Goal: Information Seeking & Learning: Check status

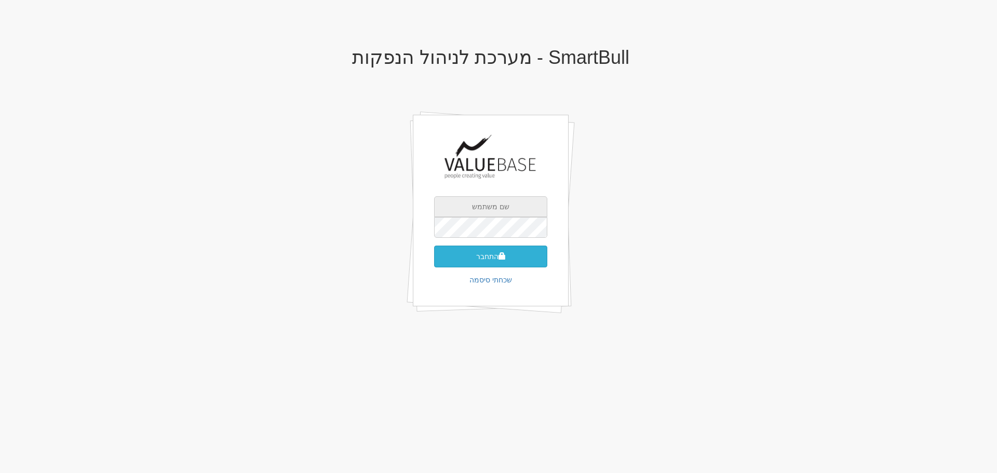
type input "[EMAIL_ADDRESS][DOMAIN_NAME]"
click at [510, 259] on button "התחבר" at bounding box center [490, 257] width 113 height 22
click at [537, 238] on input "text" at bounding box center [490, 243] width 113 height 21
click at [493, 233] on input "text" at bounding box center [490, 243] width 113 height 21
type input "867360"
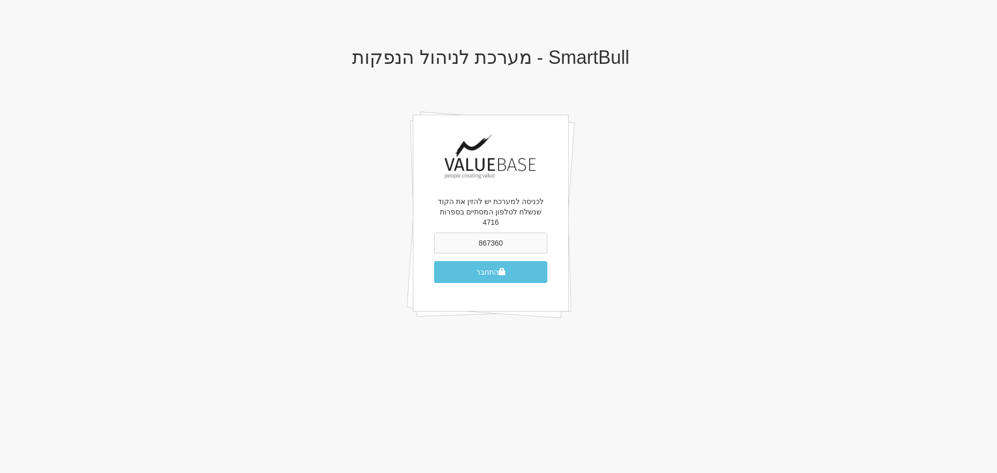
click at [434, 261] on button "התחבר" at bounding box center [490, 272] width 113 height 22
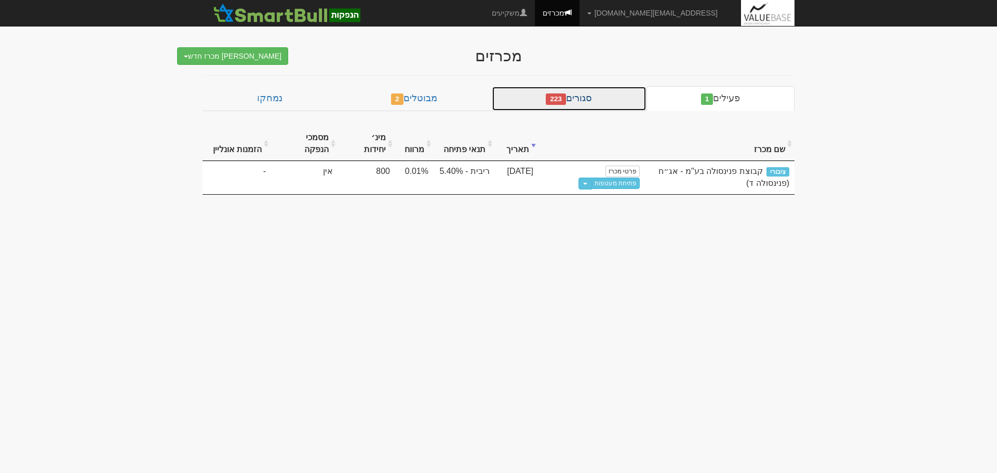
click at [566, 98] on span "223" at bounding box center [556, 98] width 20 height 11
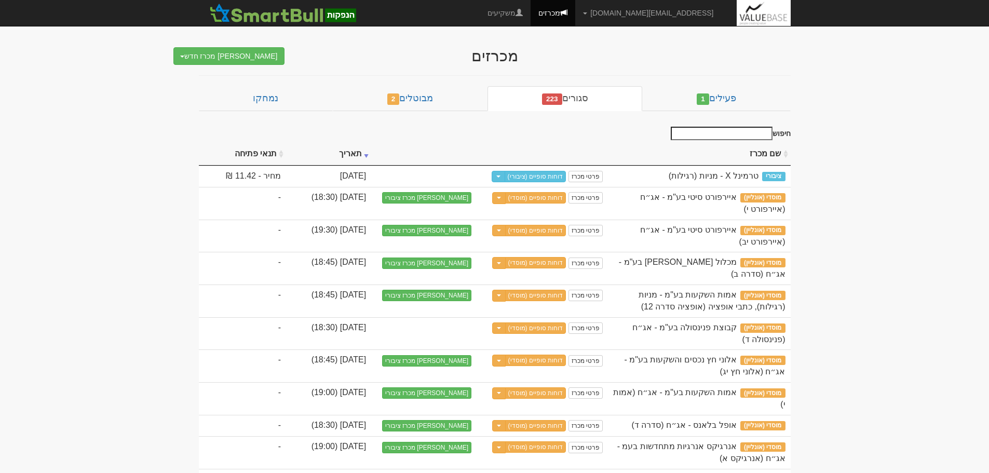
click at [731, 136] on input "חיפוש" at bounding box center [722, 134] width 102 height 14
type input "פרטי"
click at [735, 131] on input "פרטי" at bounding box center [722, 134] width 102 height 14
drag, startPoint x: 740, startPoint y: 133, endPoint x: 788, endPoint y: 133, distance: 48.8
click at [788, 133] on label "חיפוש פרטי" at bounding box center [729, 134] width 124 height 14
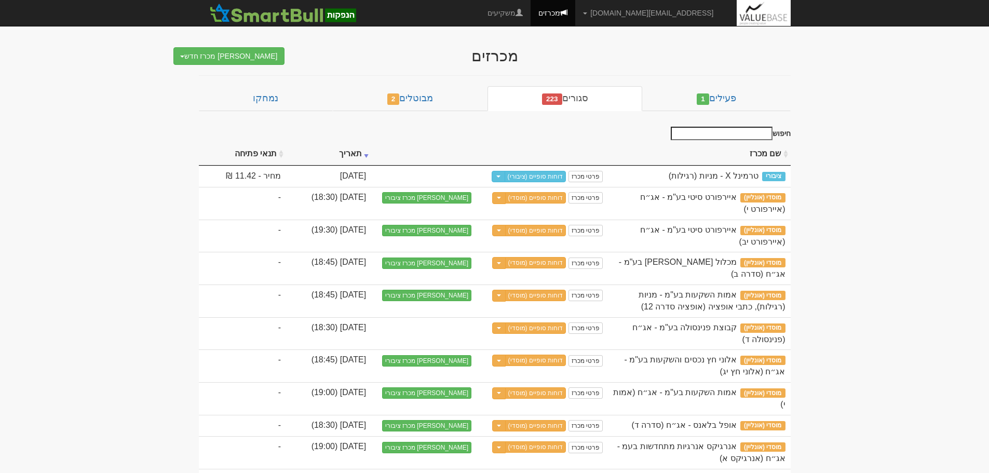
click at [751, 135] on input "חיפוש" at bounding box center [722, 134] width 102 height 14
type input "פרטי"
click at [750, 138] on input "פרטי" at bounding box center [722, 134] width 102 height 14
click at [758, 136] on input "פרטי" at bounding box center [722, 134] width 102 height 14
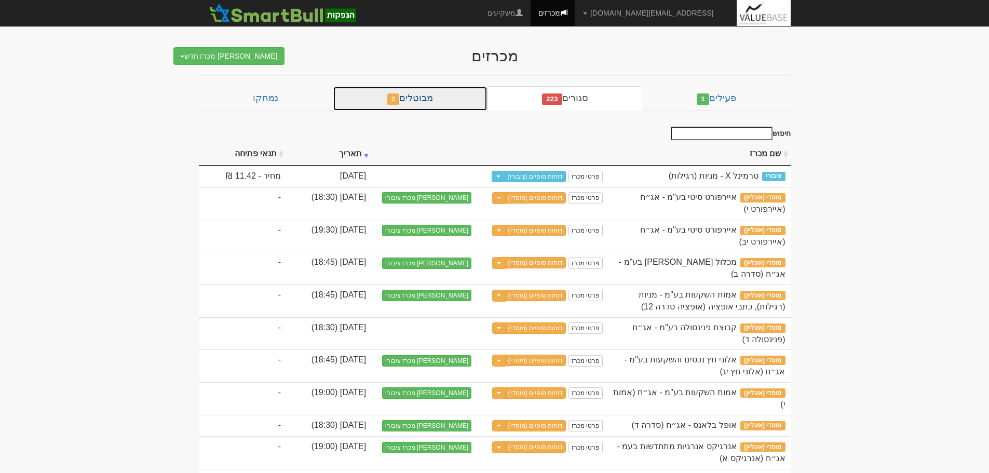
click at [457, 102] on link "מבוטלים 2" at bounding box center [410, 98] width 155 height 25
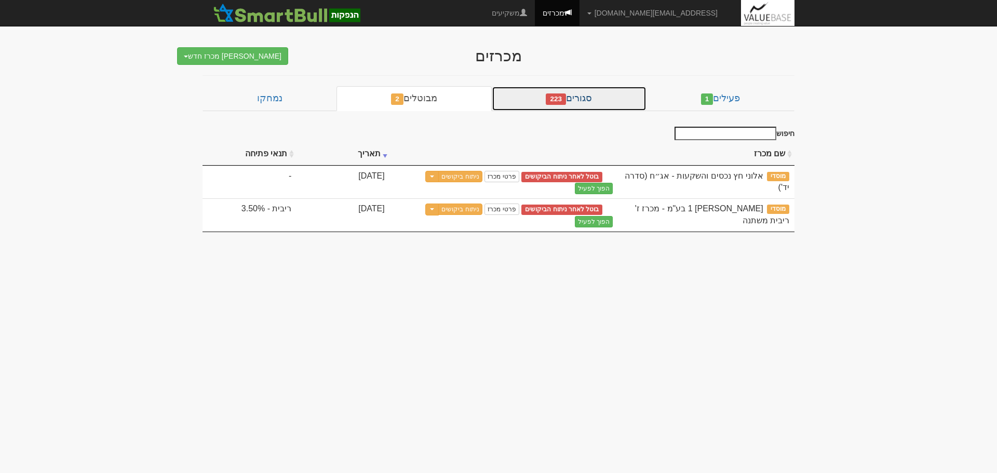
click at [602, 98] on link "סגורים 223" at bounding box center [569, 98] width 155 height 25
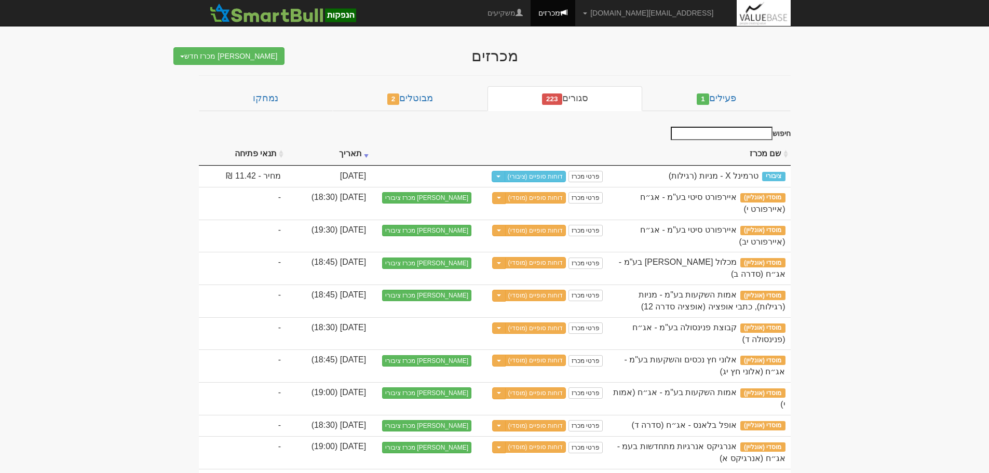
click at [720, 132] on input "חיפוש" at bounding box center [722, 134] width 102 height 14
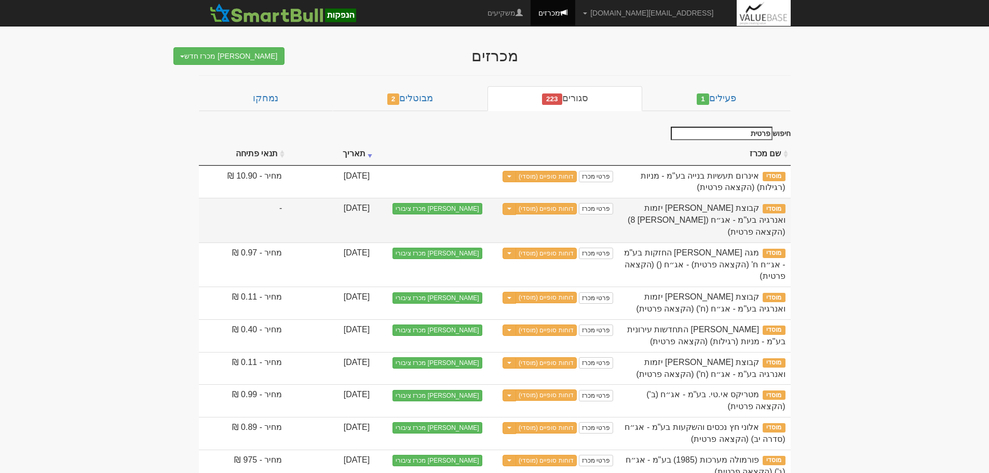
drag, startPoint x: 734, startPoint y: 207, endPoint x: 693, endPoint y: 222, distance: 43.9
click at [693, 222] on span "קבוצת [PERSON_NAME] יזמות ואנרגיה בע"מ - אג״ח ([PERSON_NAME] 8) (הקצאה פרטית)" at bounding box center [706, 220] width 157 height 33
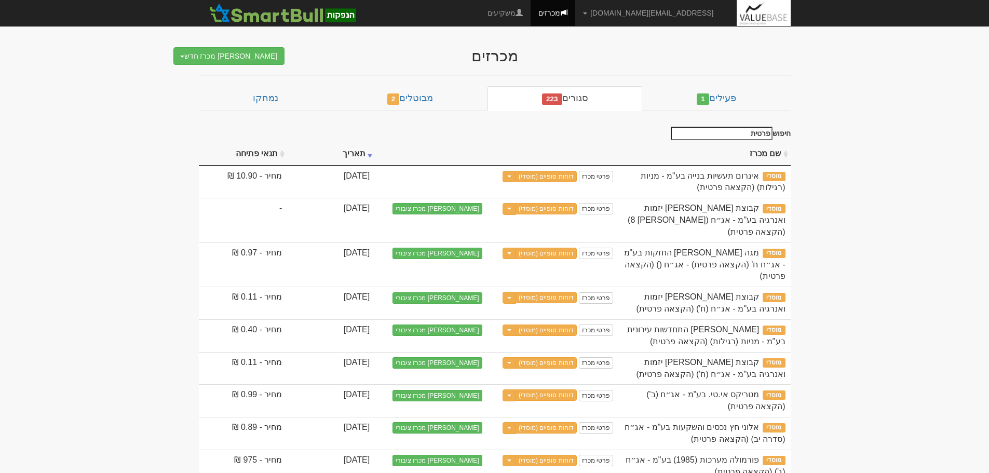
click at [375, 152] on th "תאריך" at bounding box center [331, 154] width 88 height 23
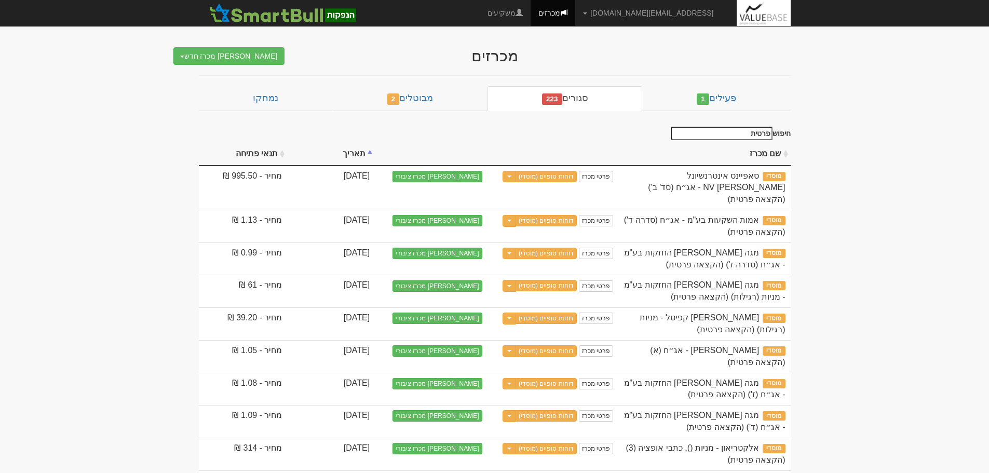
click at [375, 152] on th "תאריך" at bounding box center [331, 154] width 88 height 23
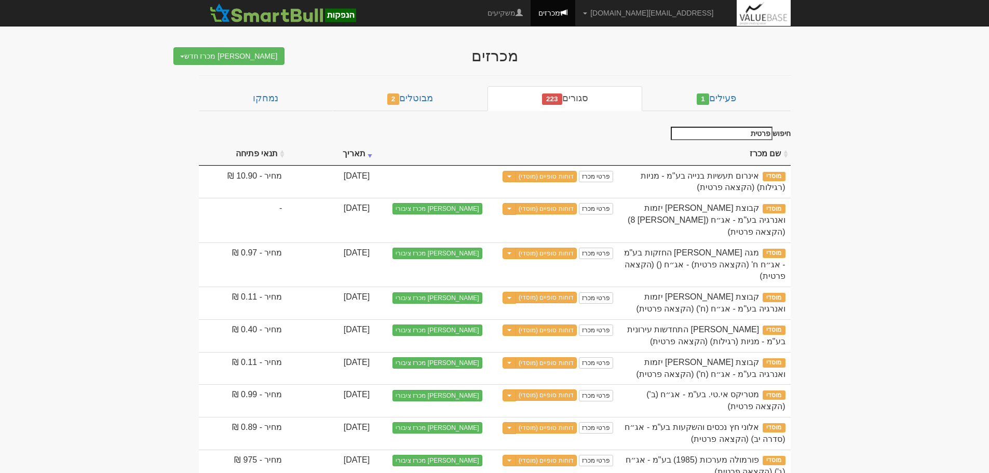
click at [375, 144] on th "תאריך" at bounding box center [331, 154] width 88 height 23
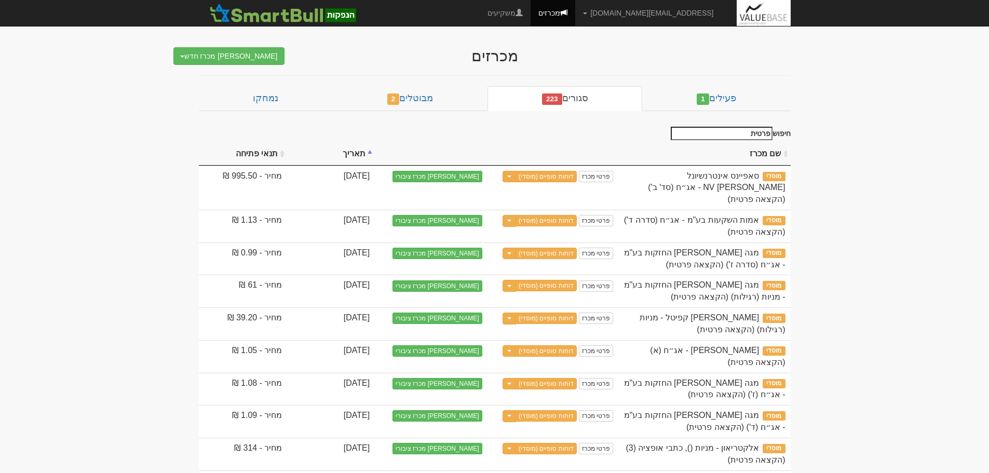
click at [375, 156] on th "תאריך" at bounding box center [331, 154] width 88 height 23
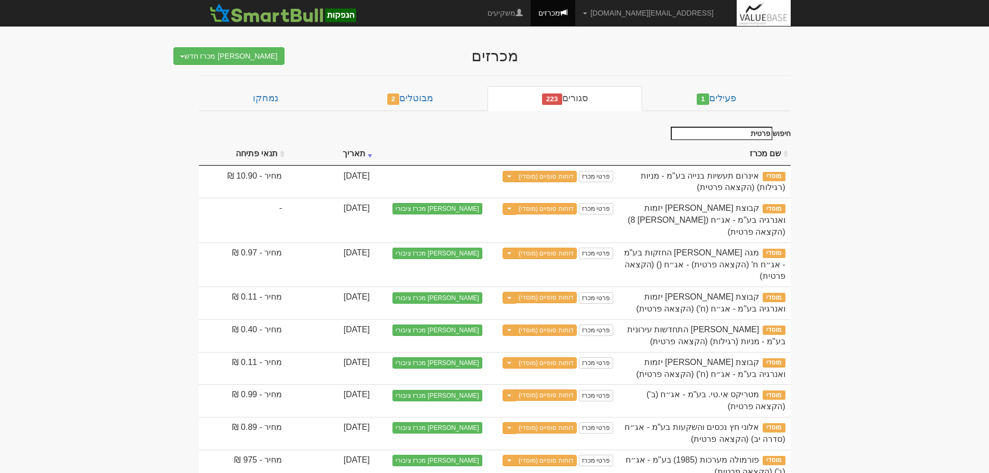
click at [723, 136] on input "פרטית" at bounding box center [722, 134] width 102 height 14
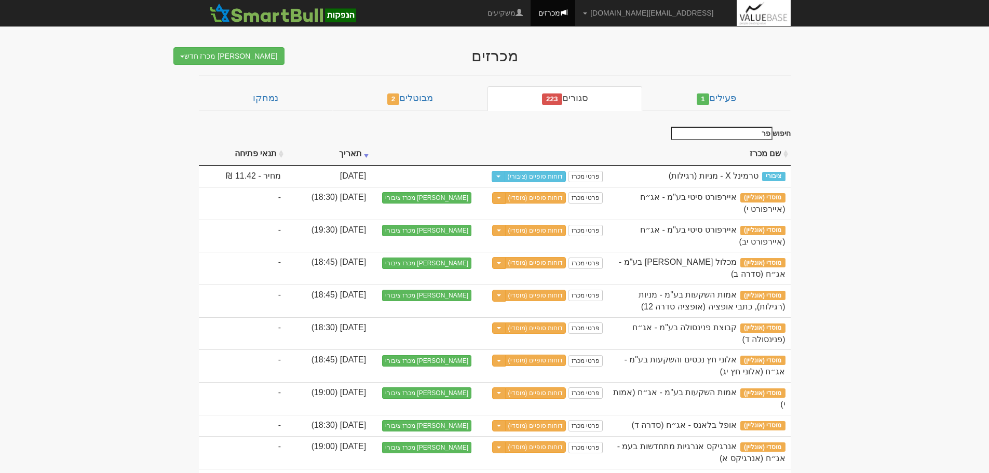
type input "פ"
